Goal: Transaction & Acquisition: Purchase product/service

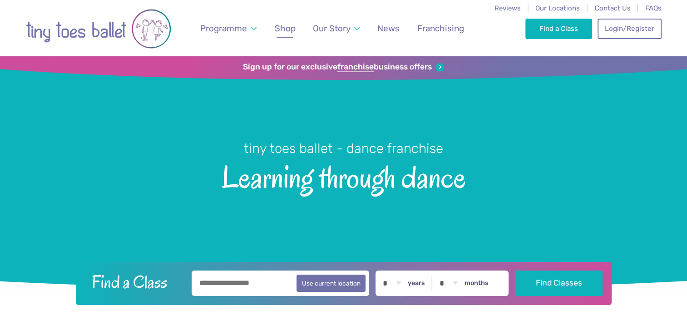
click at [283, 32] on span "Shop" at bounding box center [285, 28] width 21 height 10
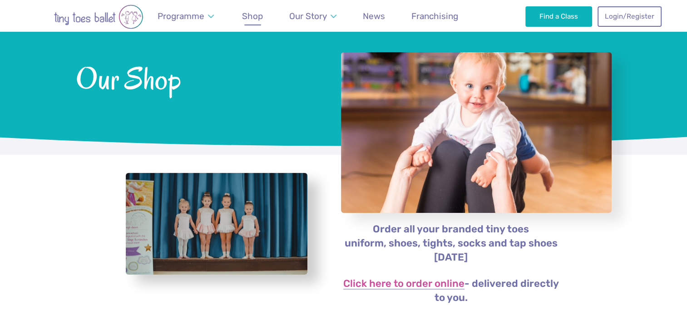
scroll to position [69, 0]
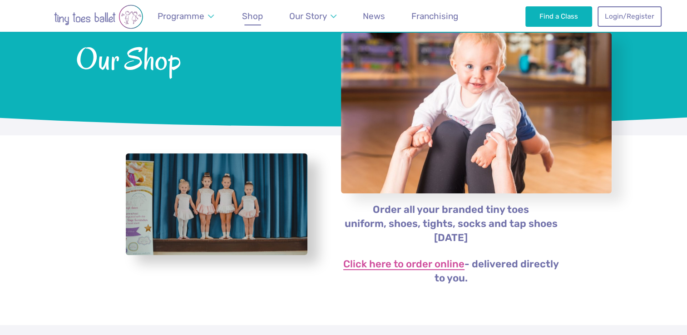
click at [419, 267] on link "Click here to order online" at bounding box center [403, 264] width 121 height 11
